Goal: Task Accomplishment & Management: Complete application form

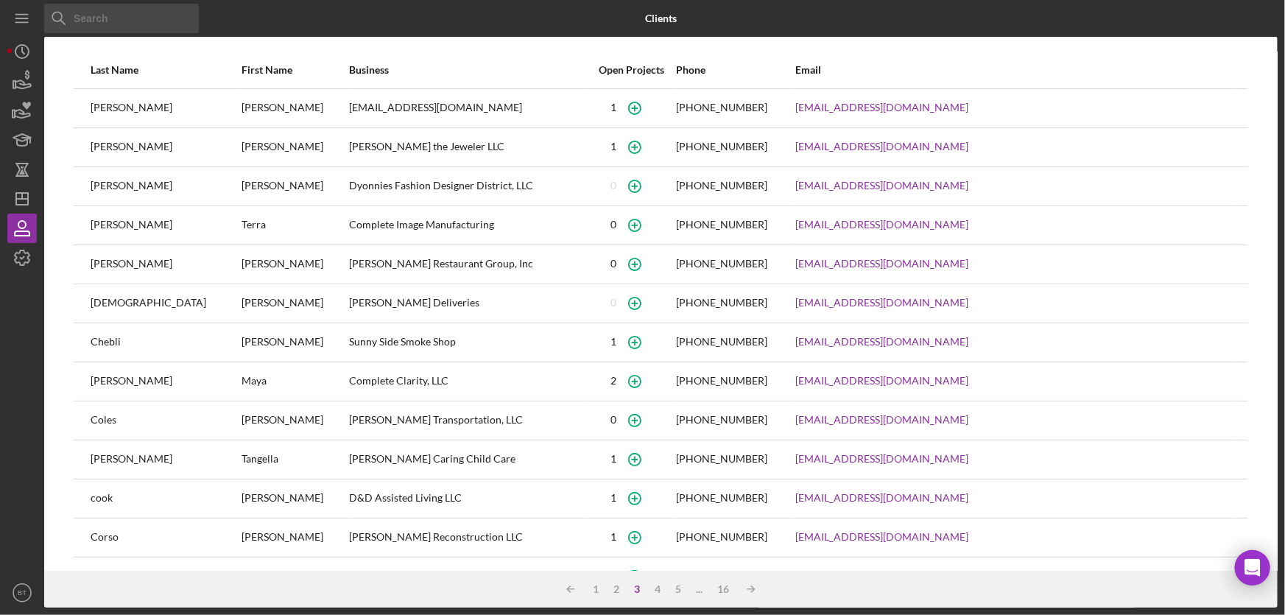
scroll to position [116, 0]
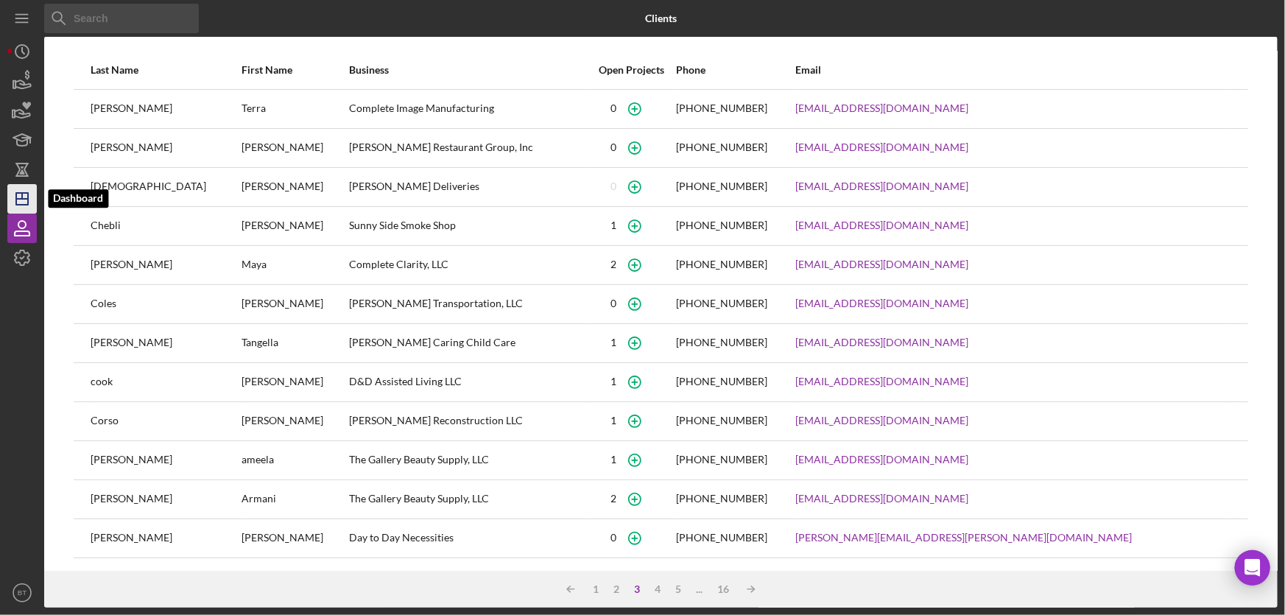
click at [12, 205] on icon "Icon/Dashboard" at bounding box center [22, 198] width 37 height 37
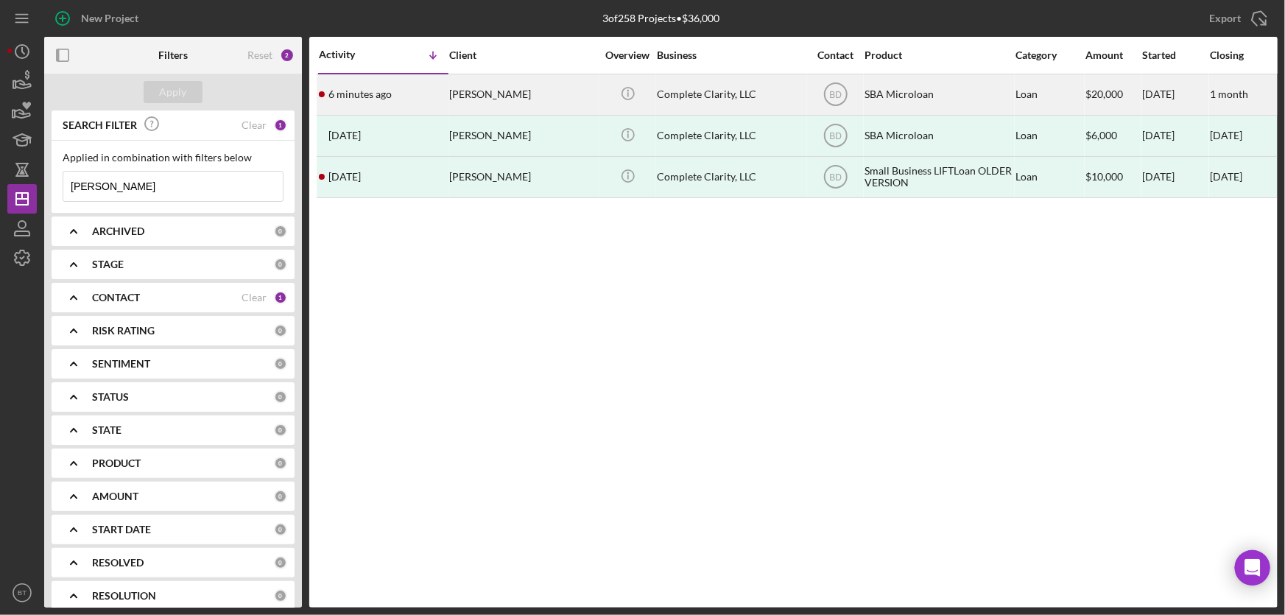
click at [677, 96] on div "Complete Clarity, LLC" at bounding box center [730, 94] width 147 height 39
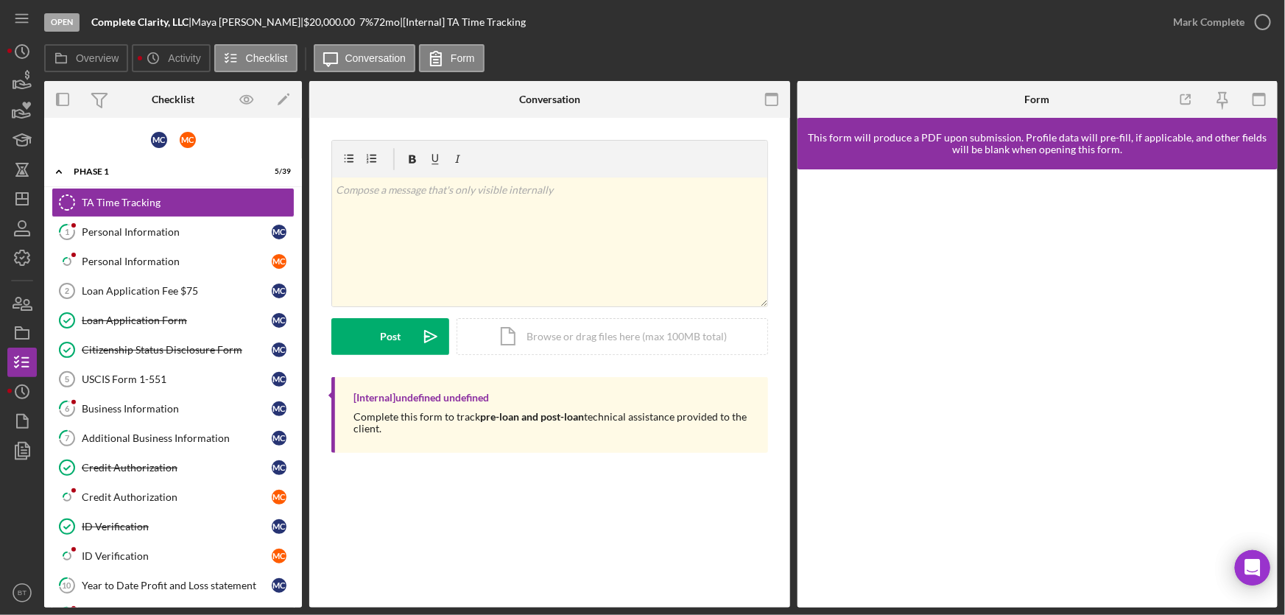
click at [496, 489] on div "TA Time Tracking TA Time Tracking v Color teal Color pink Remove color Add row …" at bounding box center [549, 363] width 481 height 490
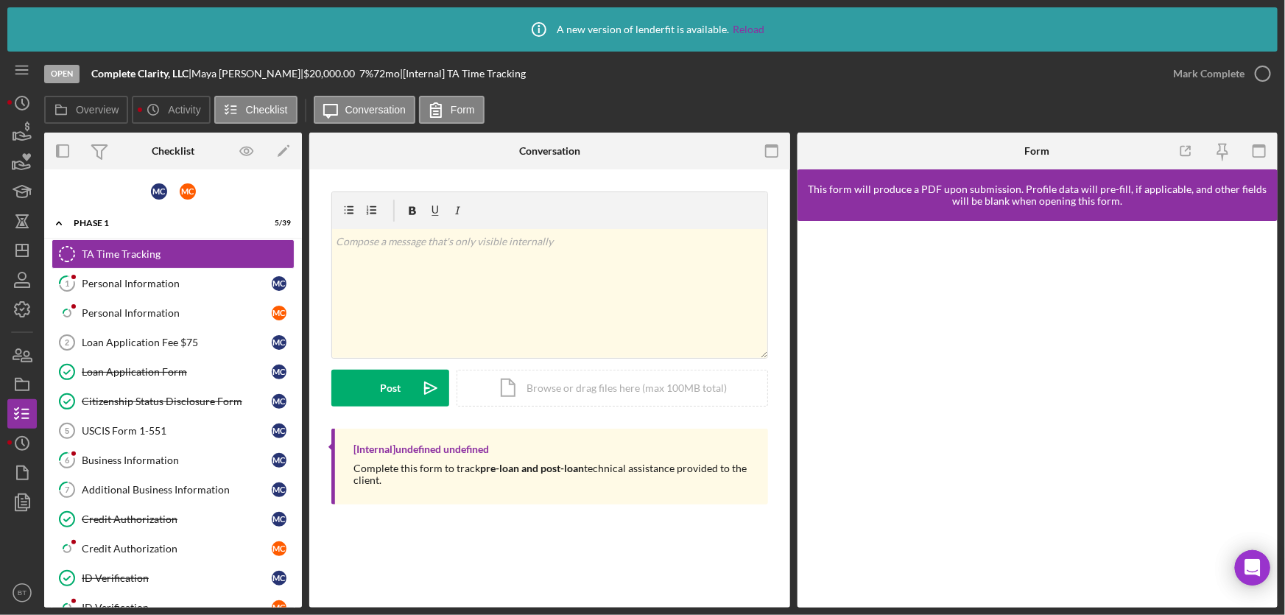
click at [183, 133] on div "Checklist" at bounding box center [173, 151] width 43 height 37
click at [180, 191] on div "M C" at bounding box center [188, 191] width 16 height 16
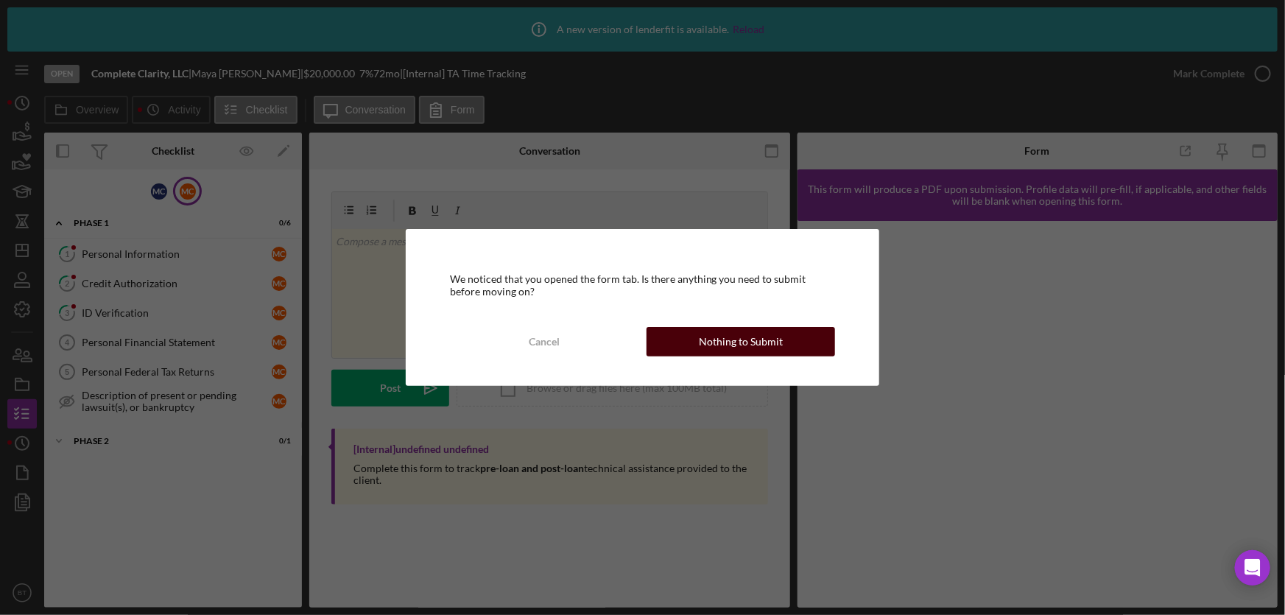
click at [729, 337] on div "Nothing to Submit" at bounding box center [741, 341] width 84 height 29
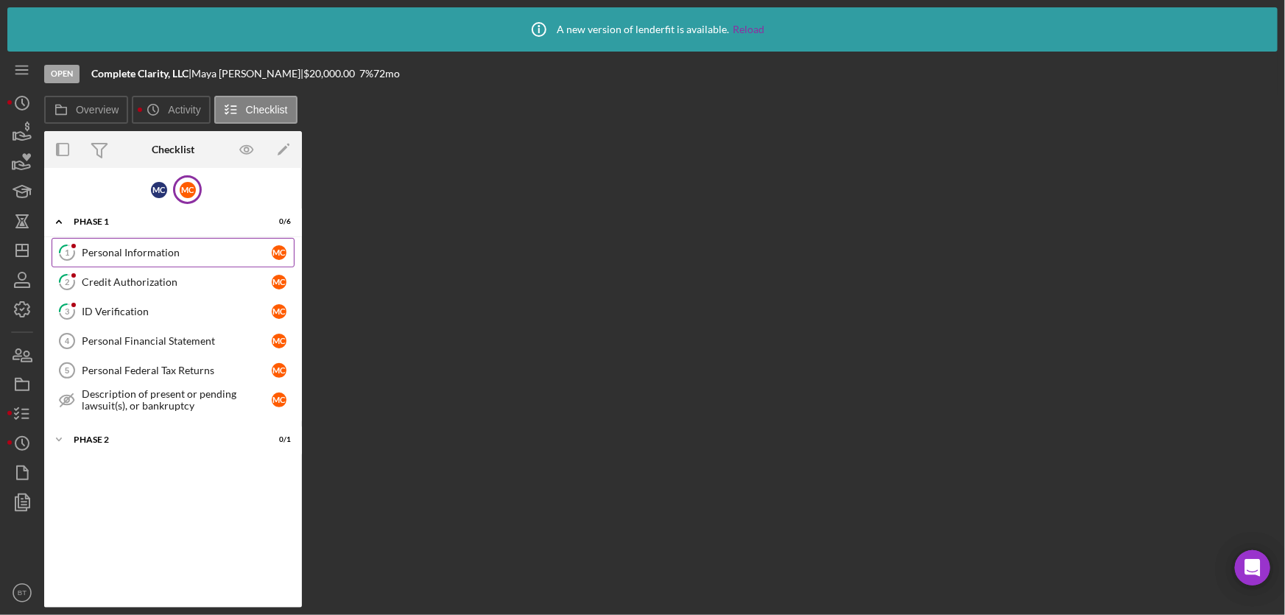
click at [176, 250] on div "Personal Information" at bounding box center [177, 253] width 190 height 12
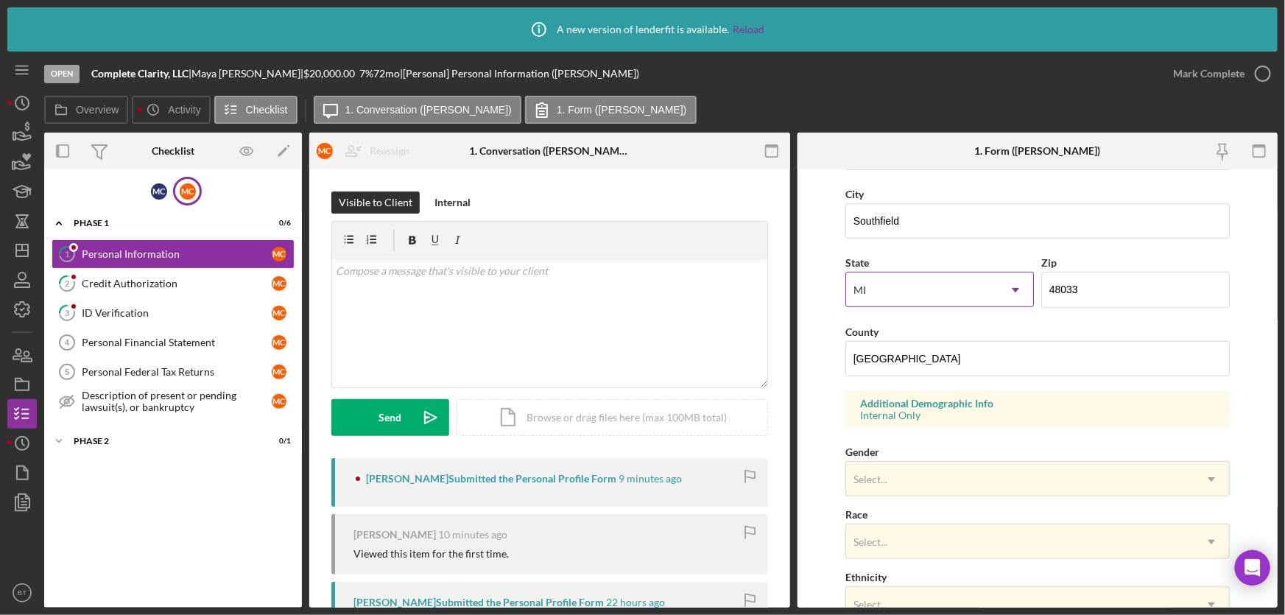
scroll to position [401, 0]
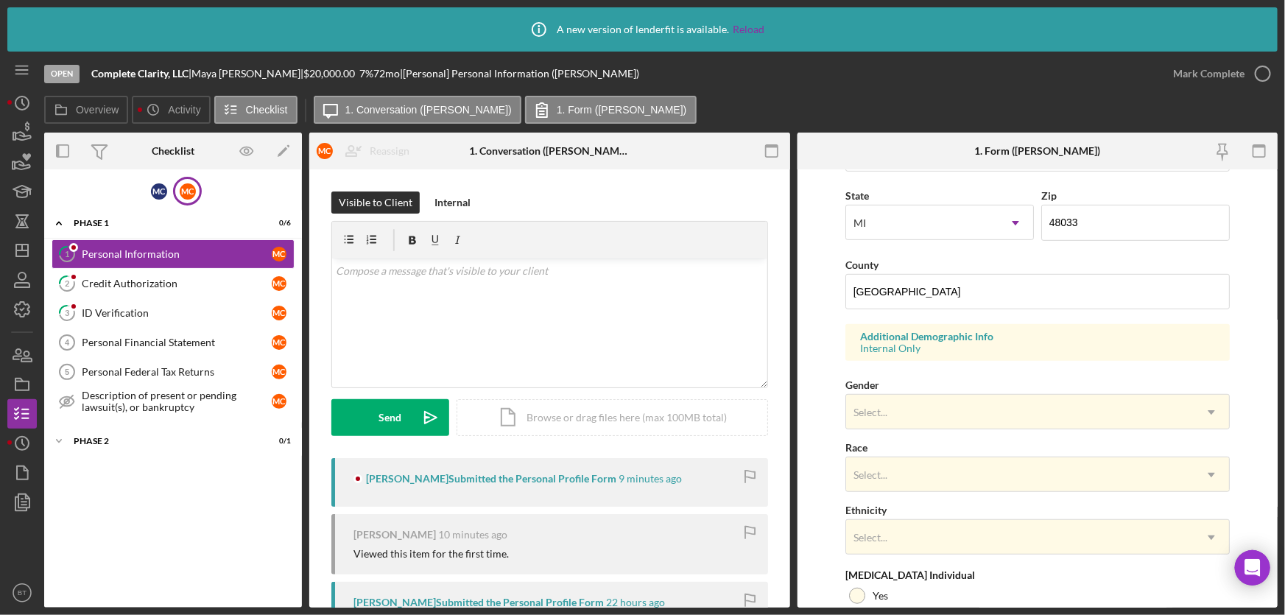
click at [938, 113] on div "Overview Icon/History Activity Checklist Icon/Message 1. Conversation ([PERSON_…" at bounding box center [661, 110] width 1234 height 29
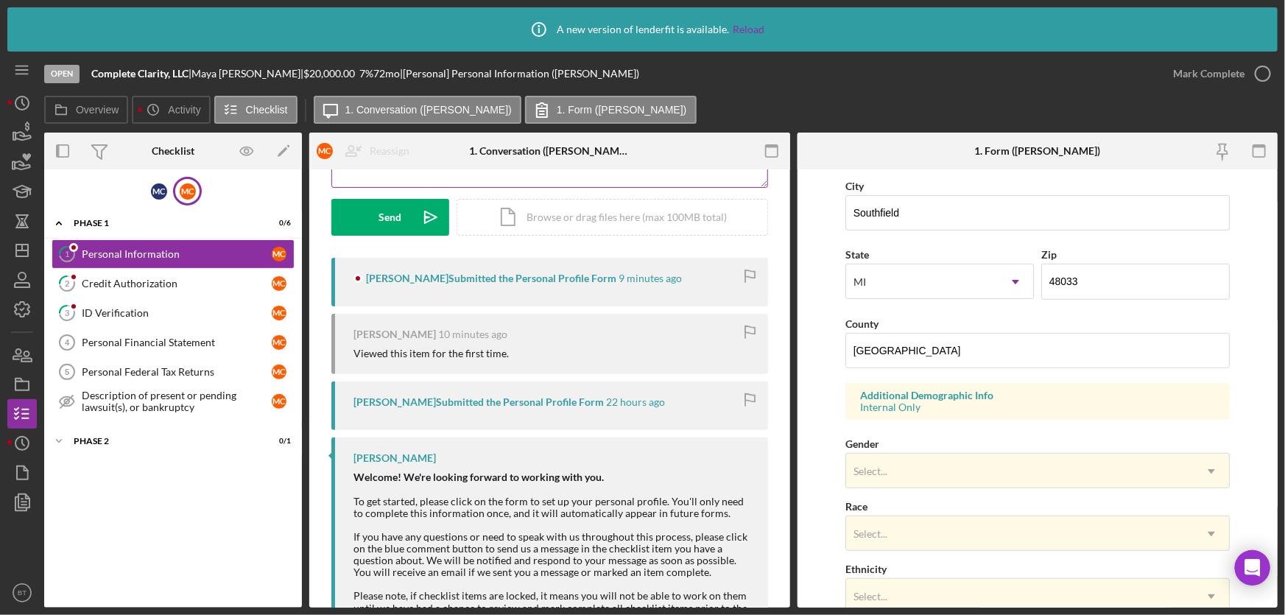
scroll to position [0, 0]
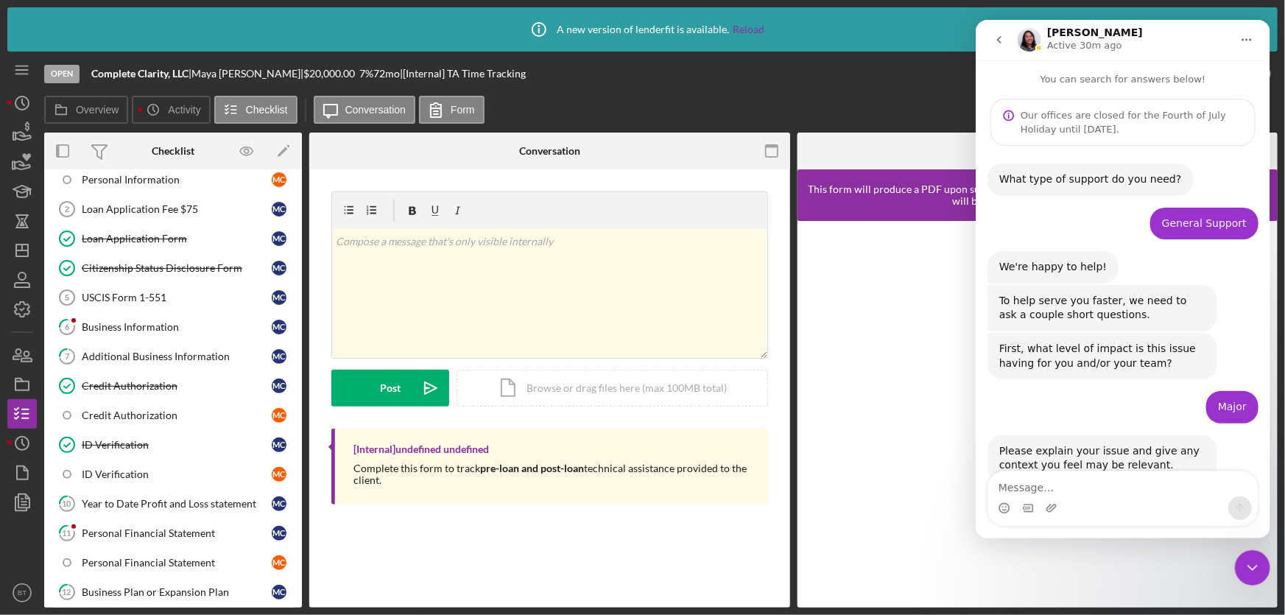
scroll to position [1, 0]
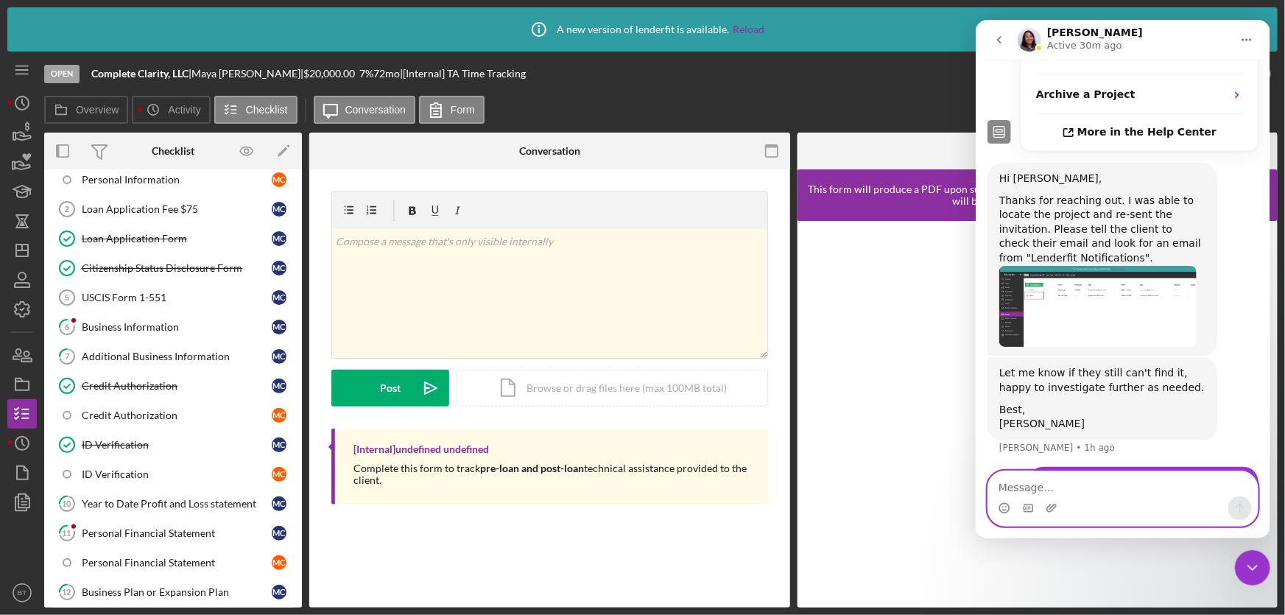
click at [1025, 489] on textarea "Message…" at bounding box center [1123, 483] width 270 height 25
click at [1037, 489] on textarea "Message…" at bounding box center [1123, 483] width 270 height 25
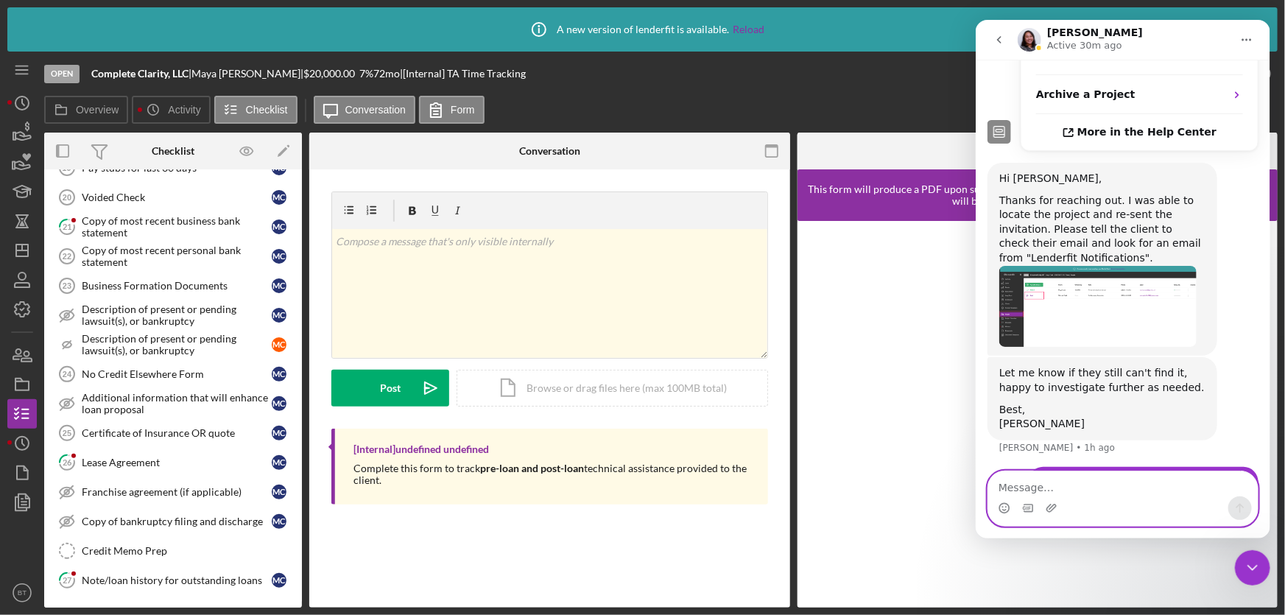
scroll to position [822, 0]
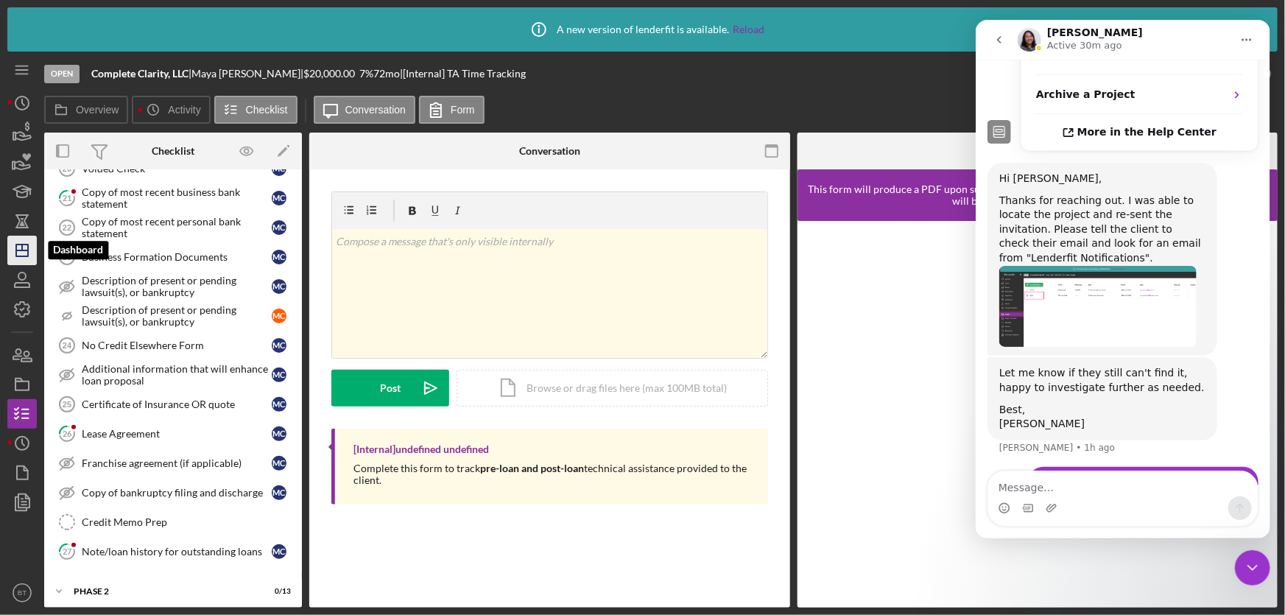
click at [19, 246] on icon "Icon/Dashboard" at bounding box center [22, 250] width 37 height 37
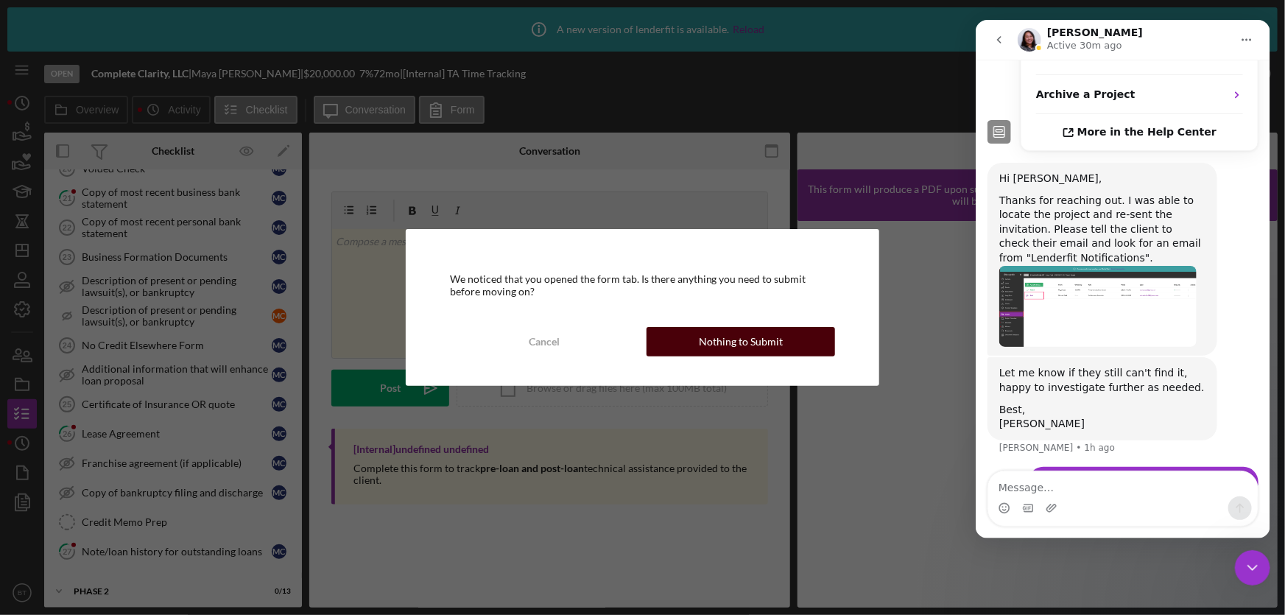
click at [693, 334] on button "Nothing to Submit" at bounding box center [741, 341] width 189 height 29
